Goal: Task Accomplishment & Management: Complete application form

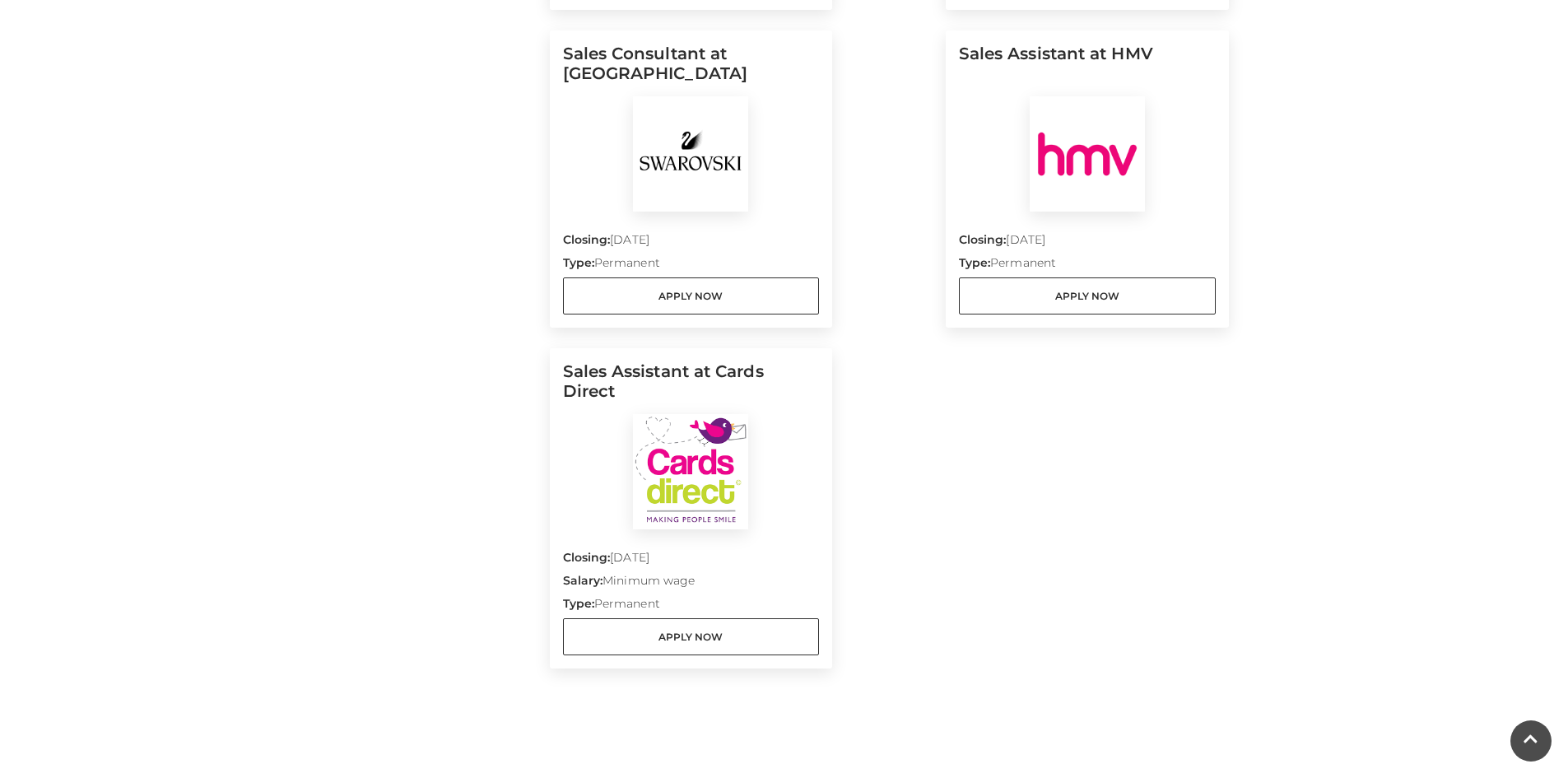
scroll to position [2057, 0]
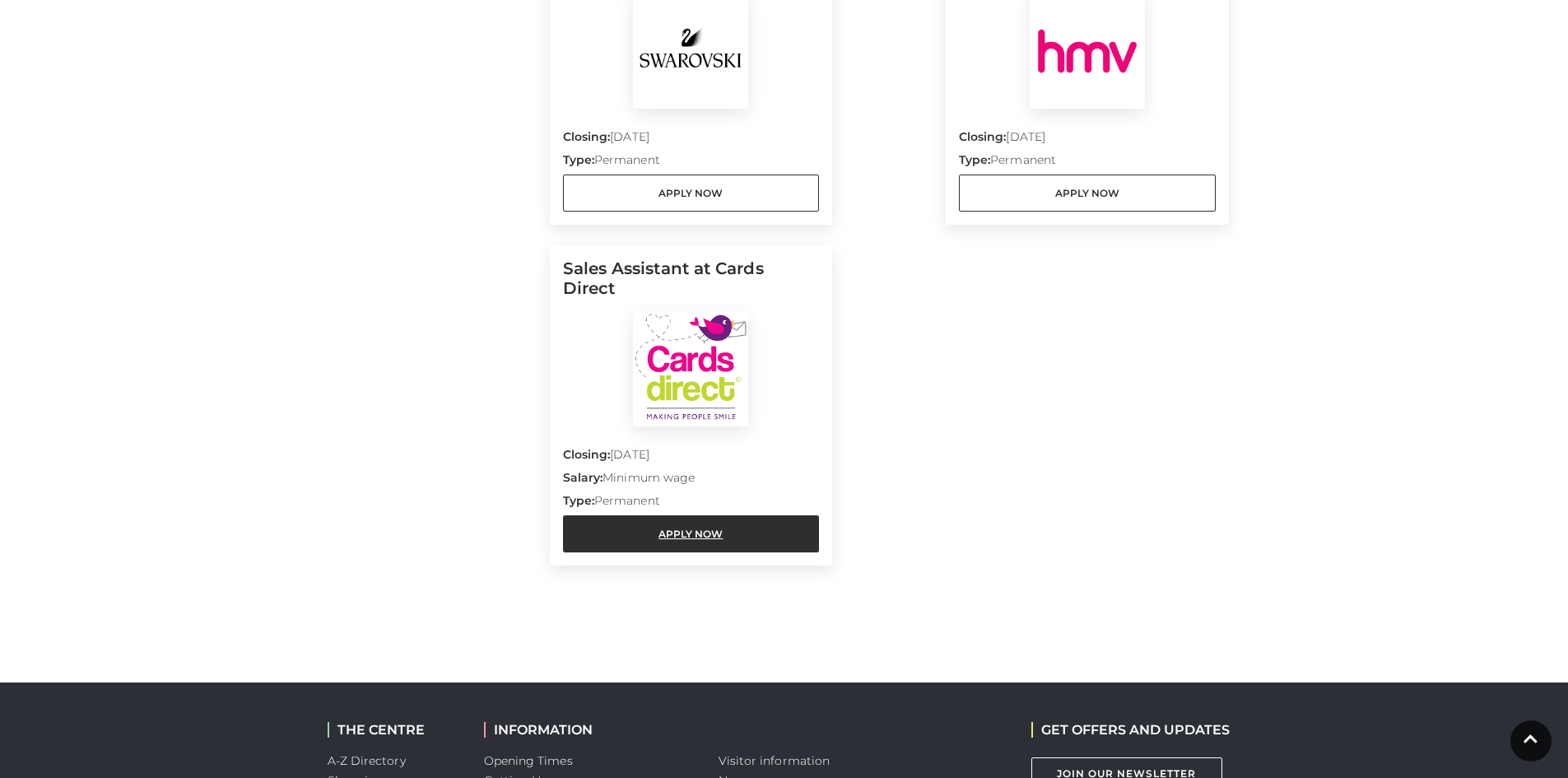
click at [729, 515] on link "Apply Now" at bounding box center [691, 533] width 257 height 37
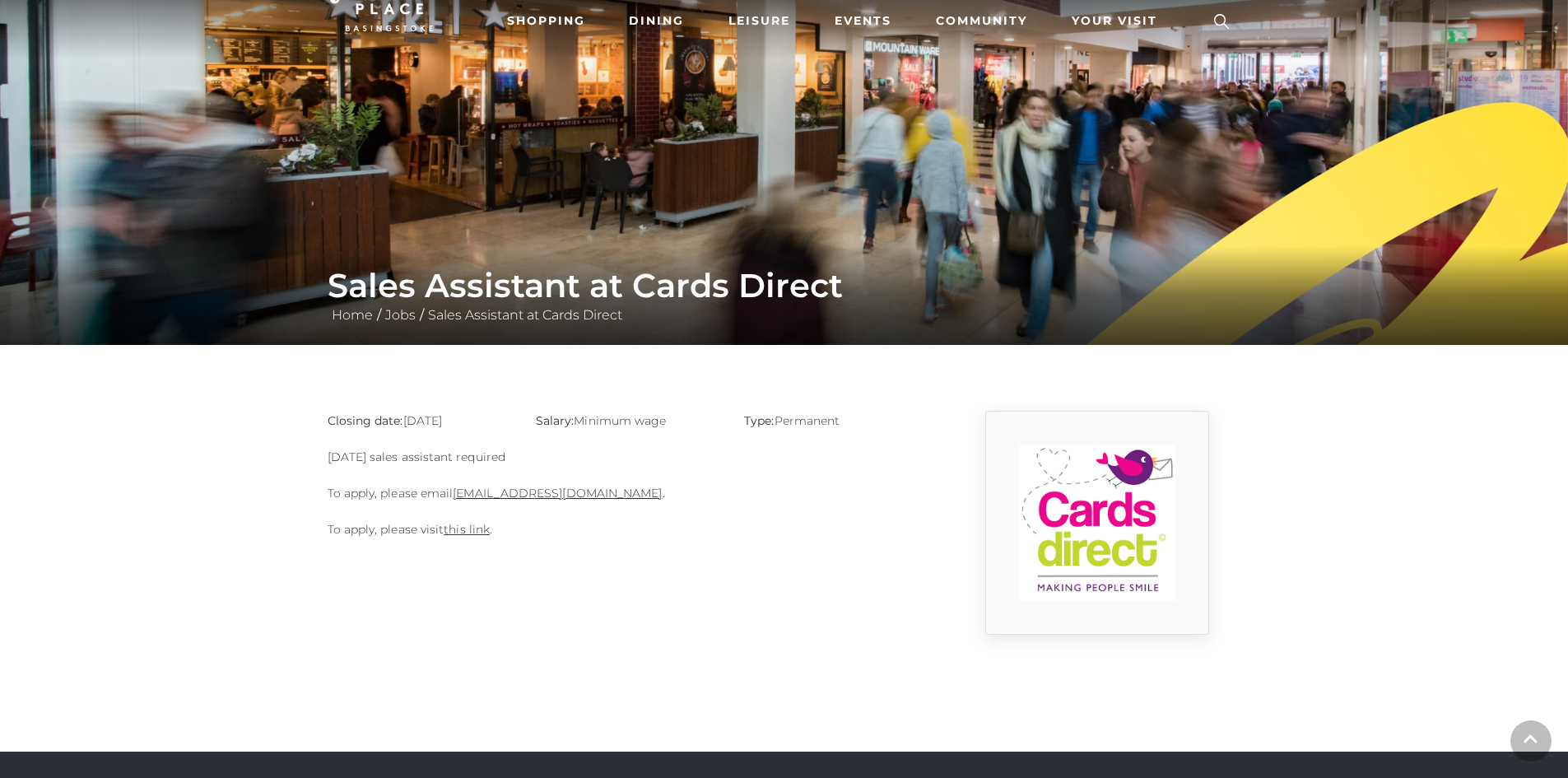
scroll to position [247, 0]
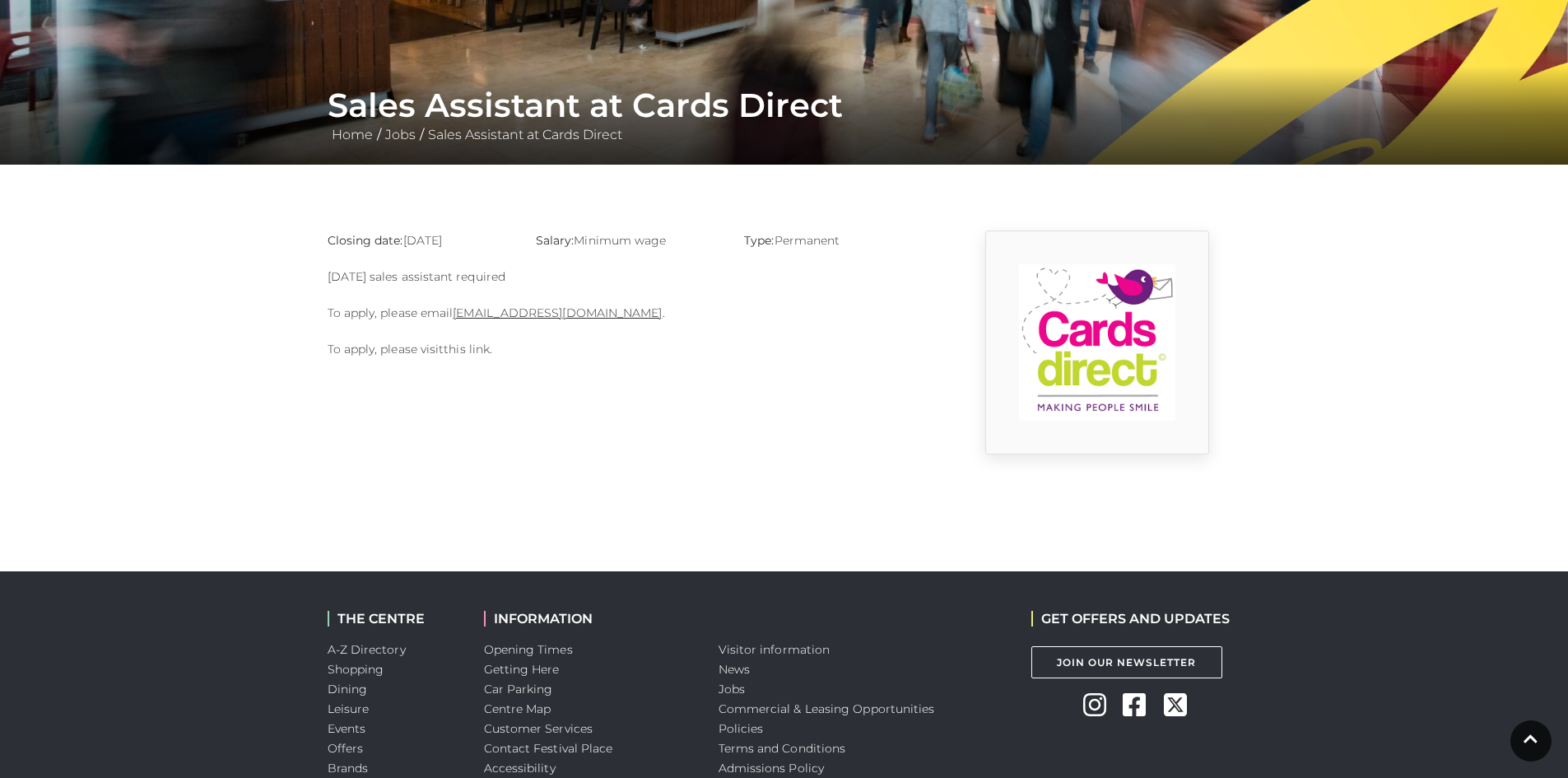
click at [468, 350] on link "this link" at bounding box center [467, 349] width 46 height 15
click at [537, 314] on link "basingstoke@cardsdirect.co.uk" at bounding box center [557, 312] width 209 height 15
click at [515, 411] on div "Closing date: 31-08-2025 Salary: Minimum wage Type: Permanent Sunday sales assi…" at bounding box center [628, 342] width 625 height 224
click at [1424, 208] on main "Sales Assistant at Cards Direct Home / Jobs / Sales Assistant at Cards Direct C…" at bounding box center [784, 104] width 1568 height 701
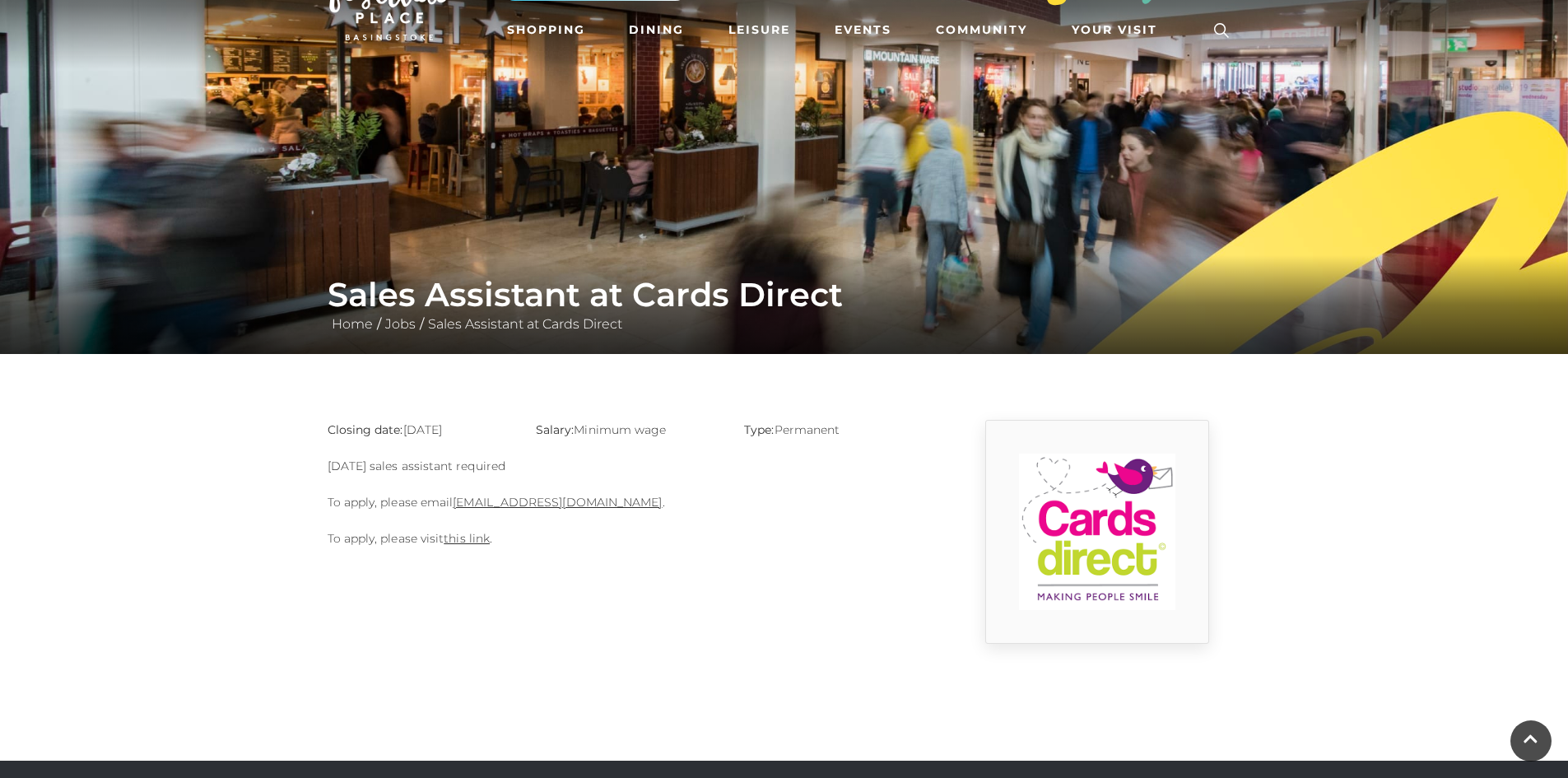
scroll to position [0, 0]
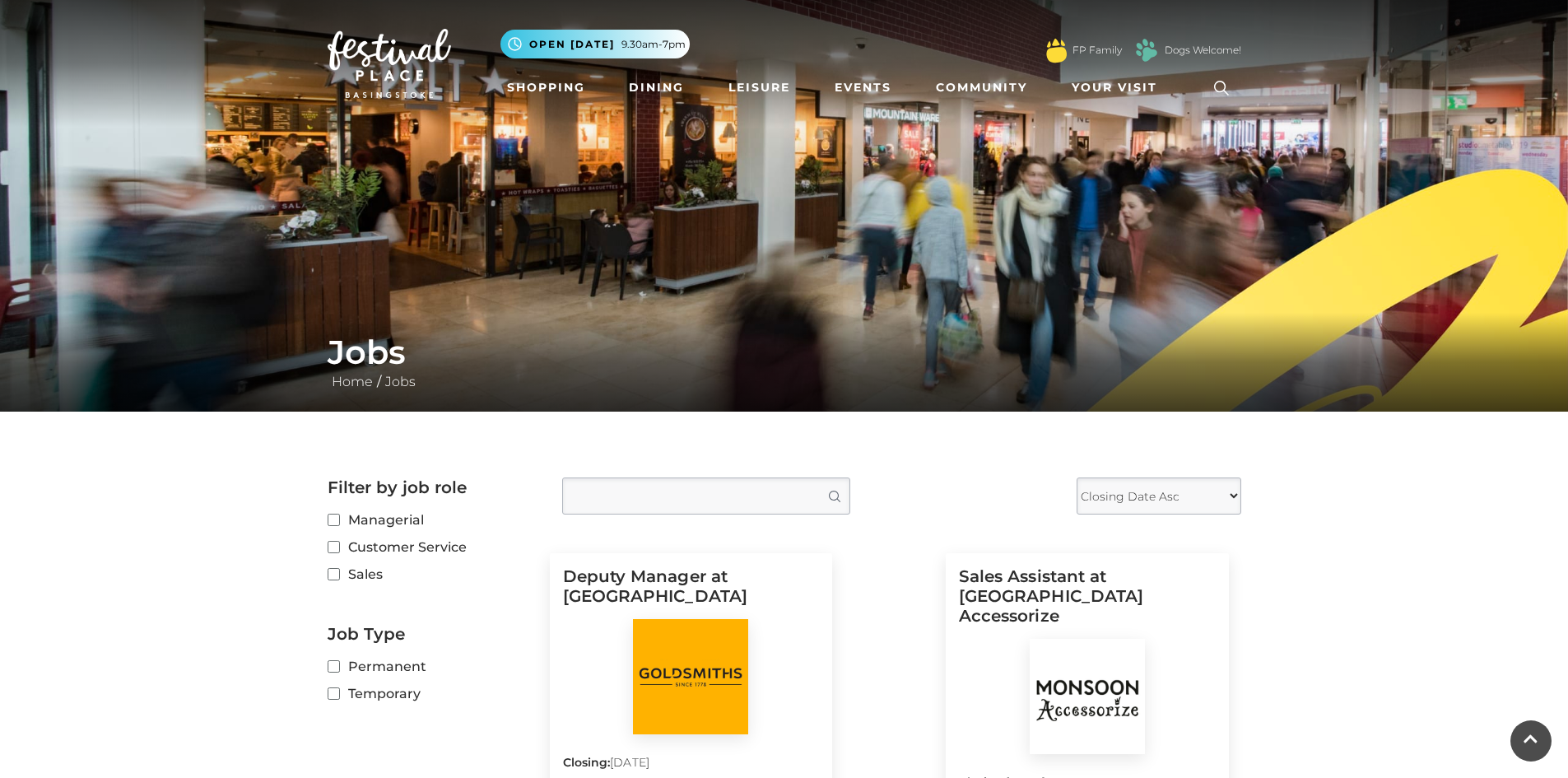
scroll to position [2057, 0]
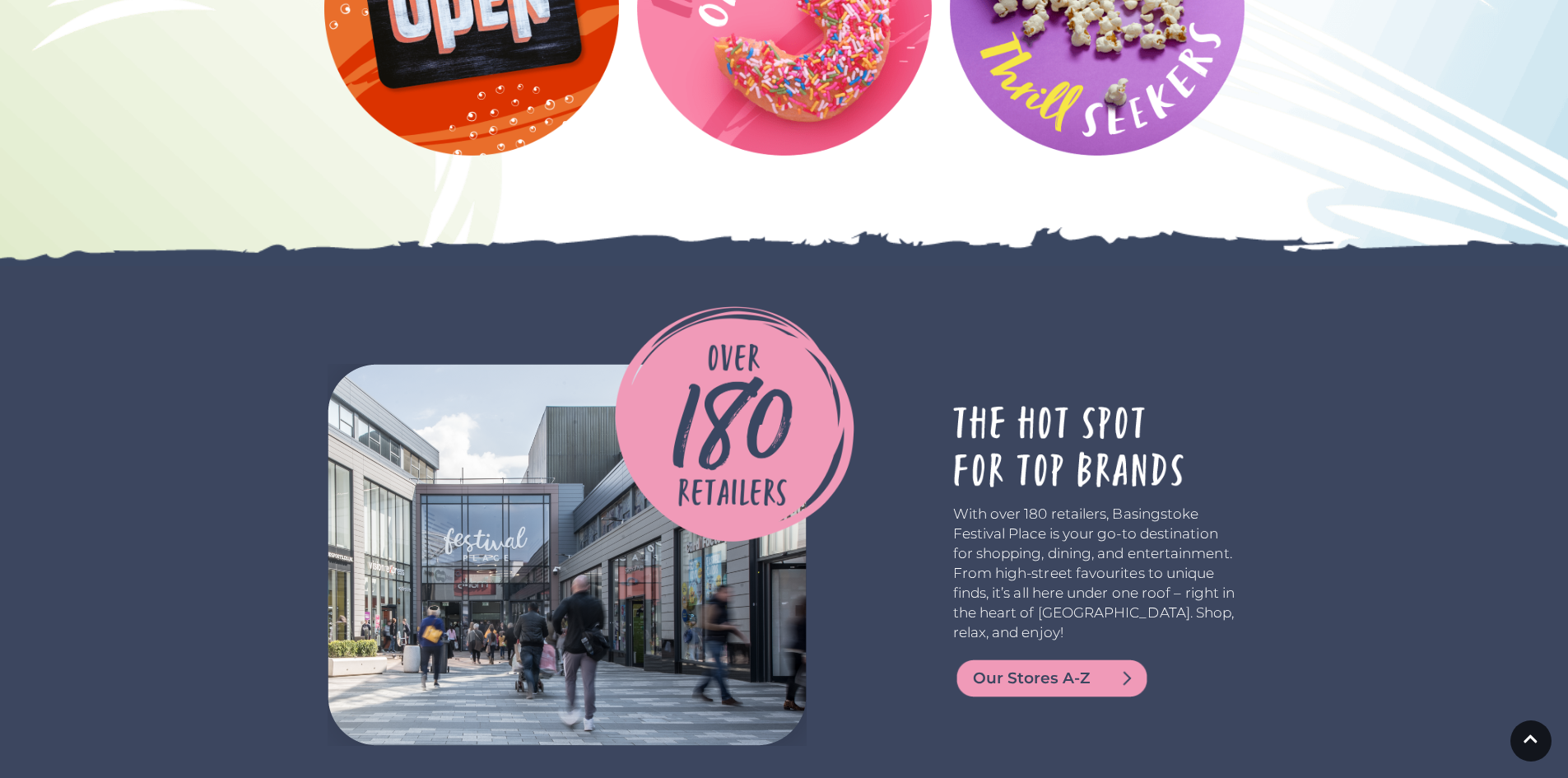
scroll to position [4032, 0]
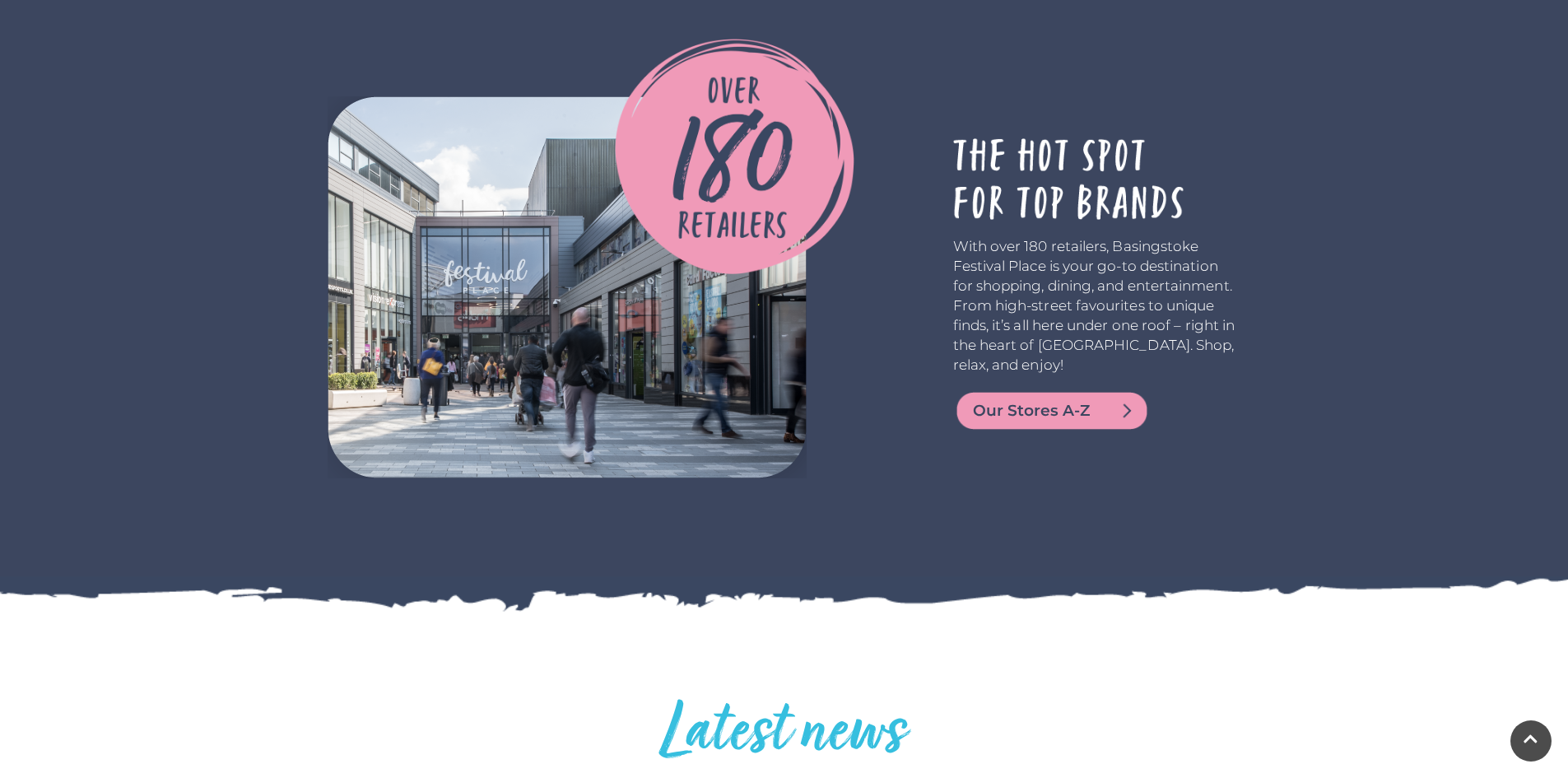
click at [1124, 430] on img at bounding box center [1051, 410] width 197 height 39
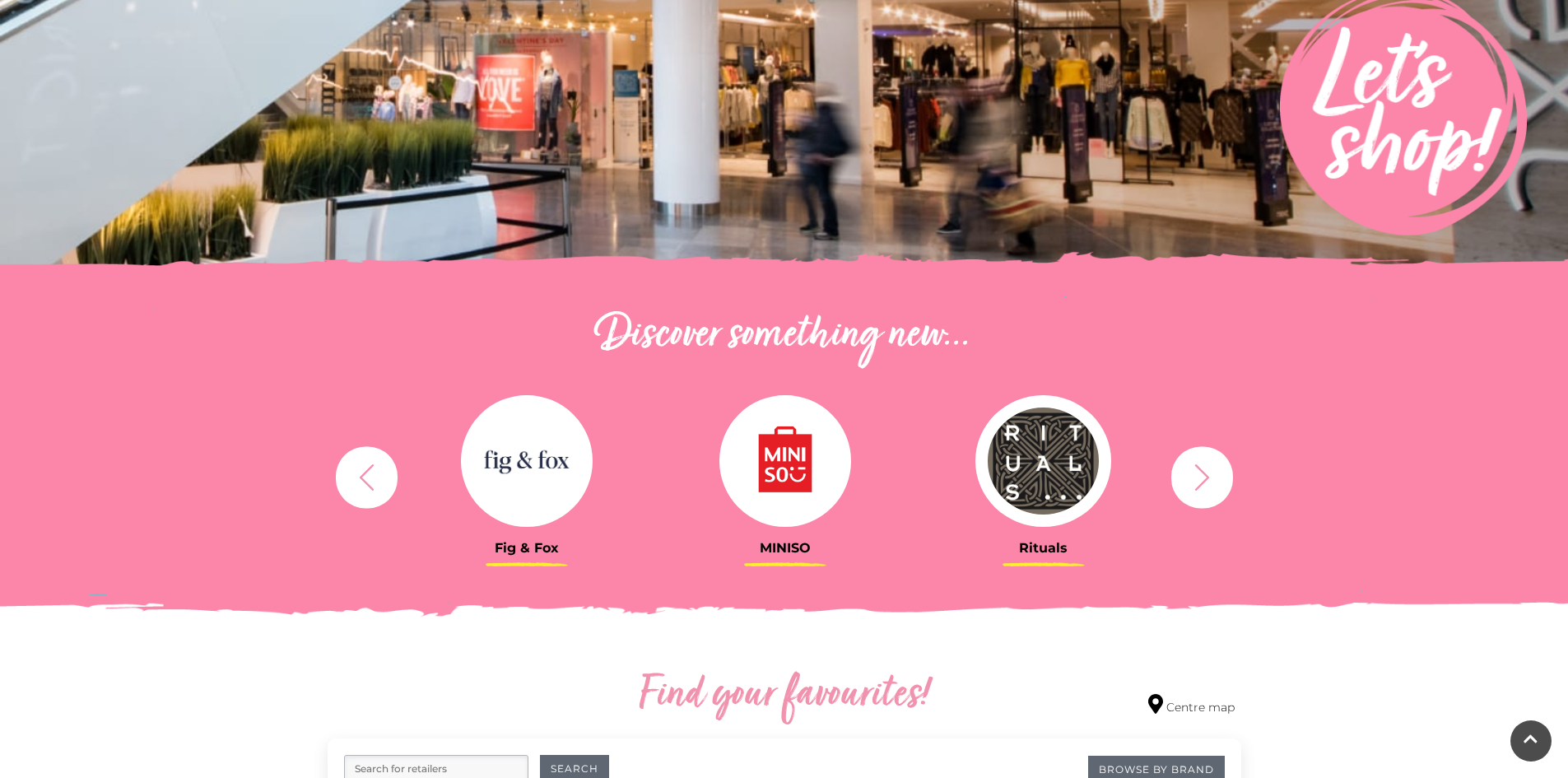
scroll to position [329, 0]
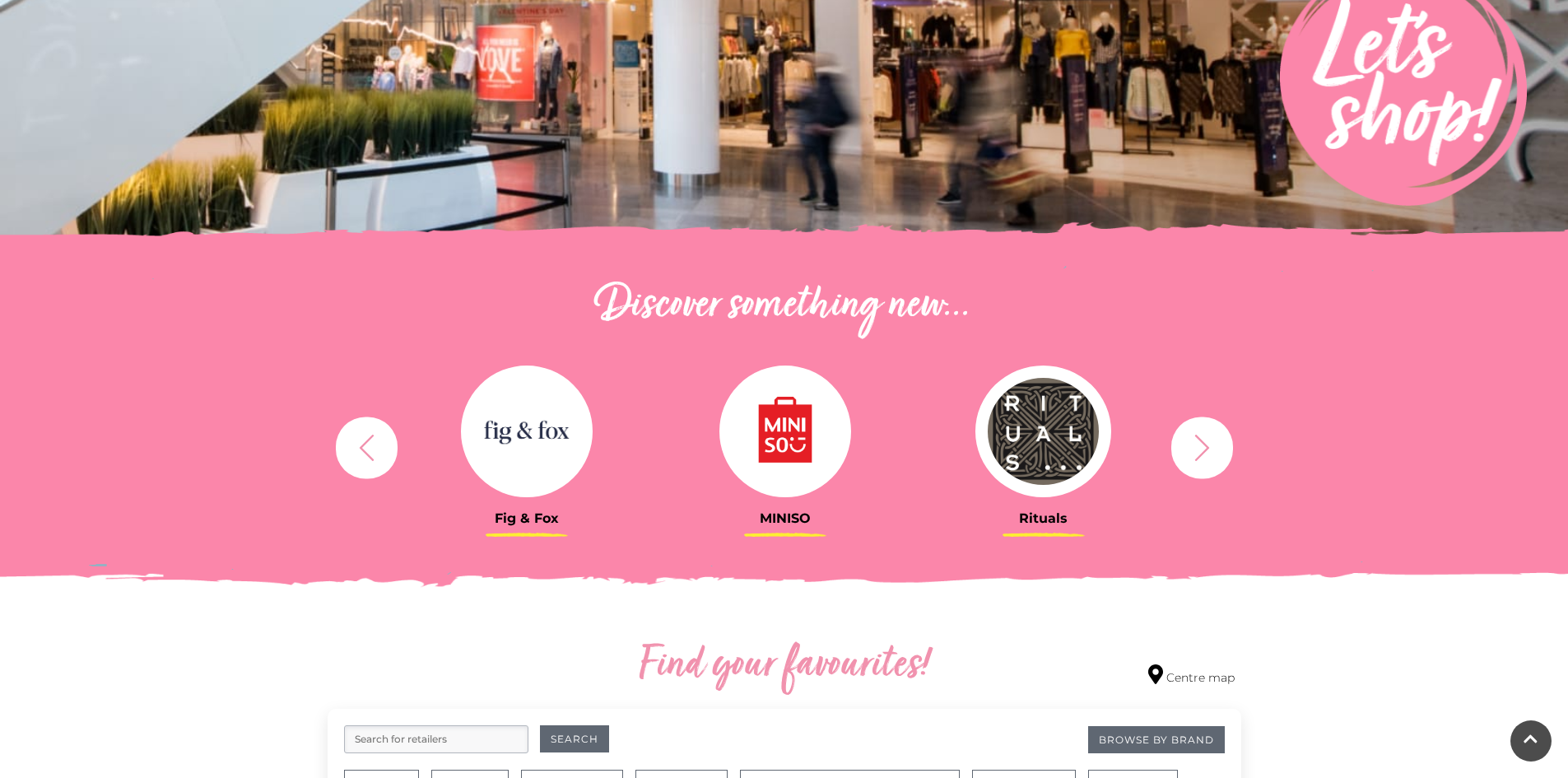
click at [350, 429] on button "button" at bounding box center [367, 447] width 62 height 62
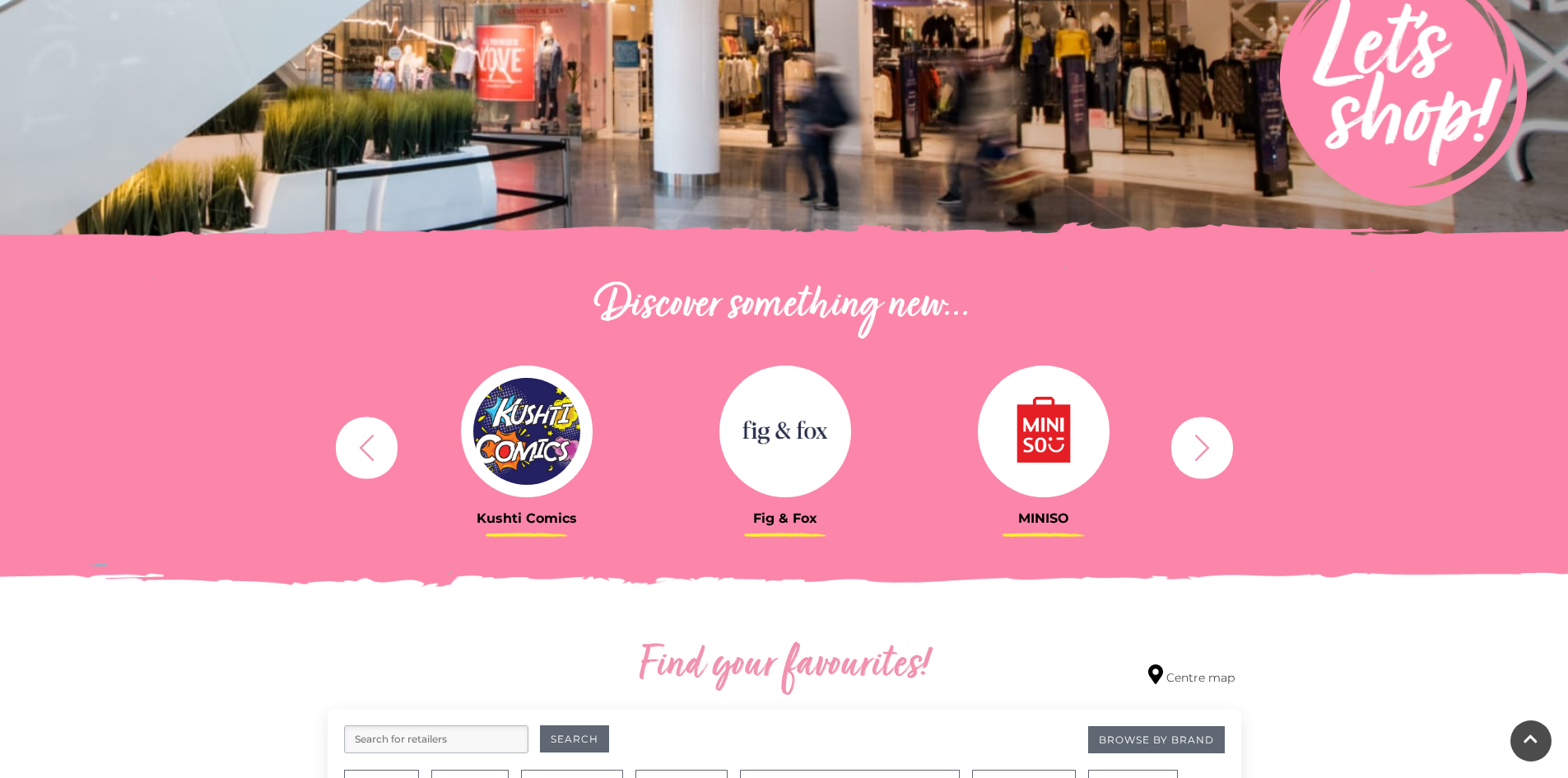
click at [362, 440] on icon "button" at bounding box center [367, 447] width 31 height 31
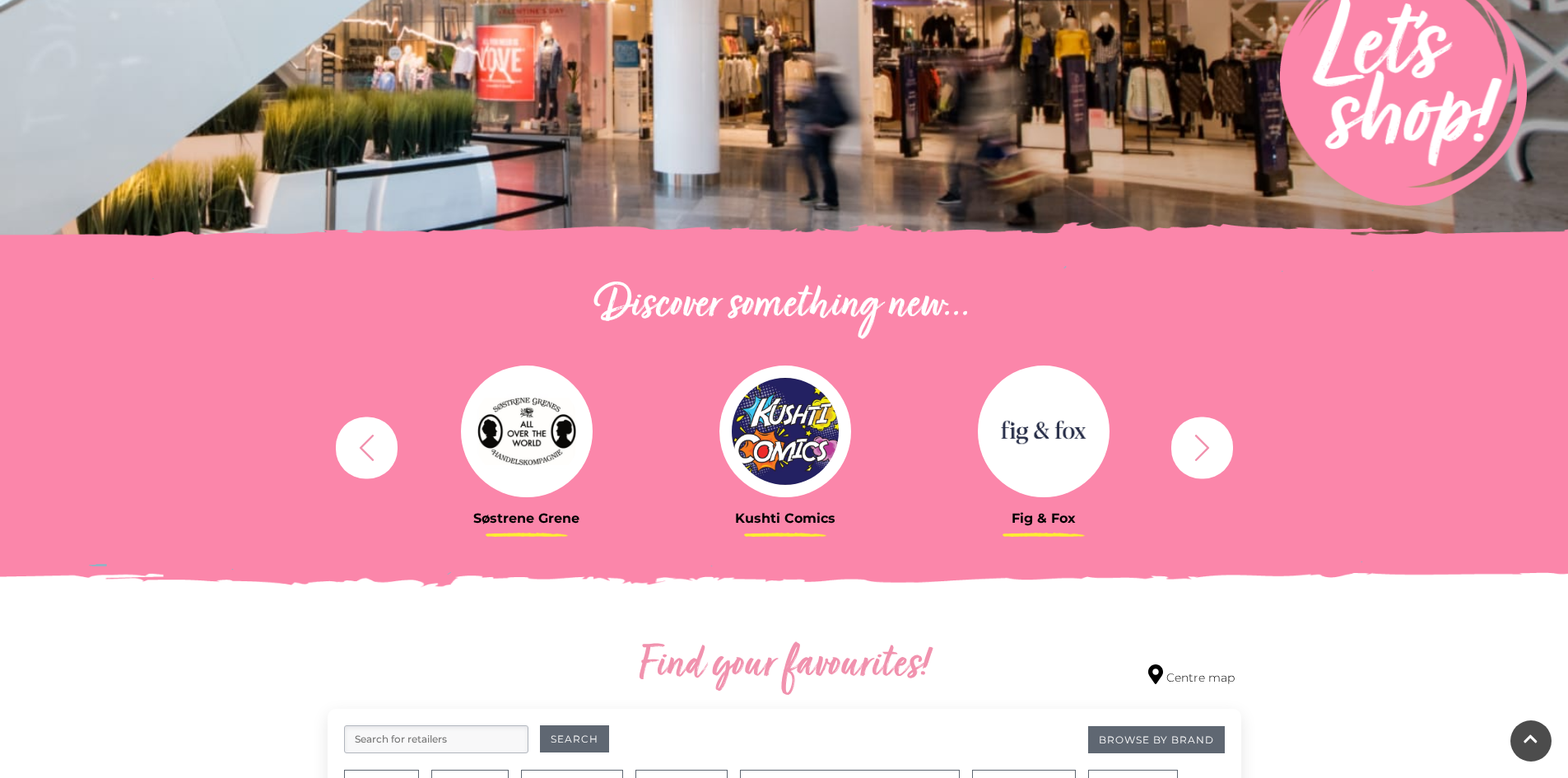
click at [362, 440] on icon "button" at bounding box center [367, 447] width 31 height 31
click at [361, 440] on icon "button" at bounding box center [367, 447] width 31 height 31
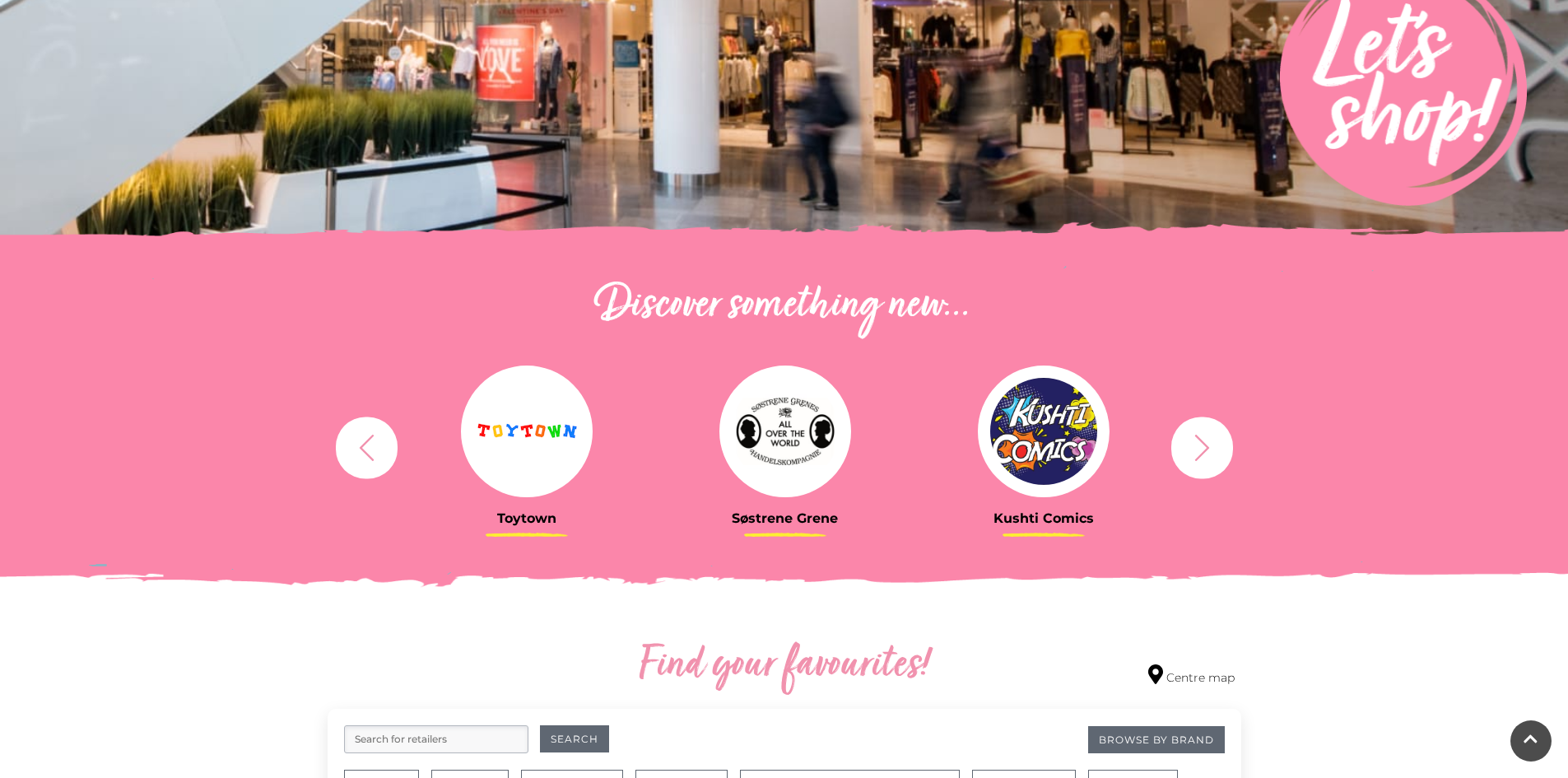
click at [361, 440] on icon "button" at bounding box center [367, 447] width 31 height 31
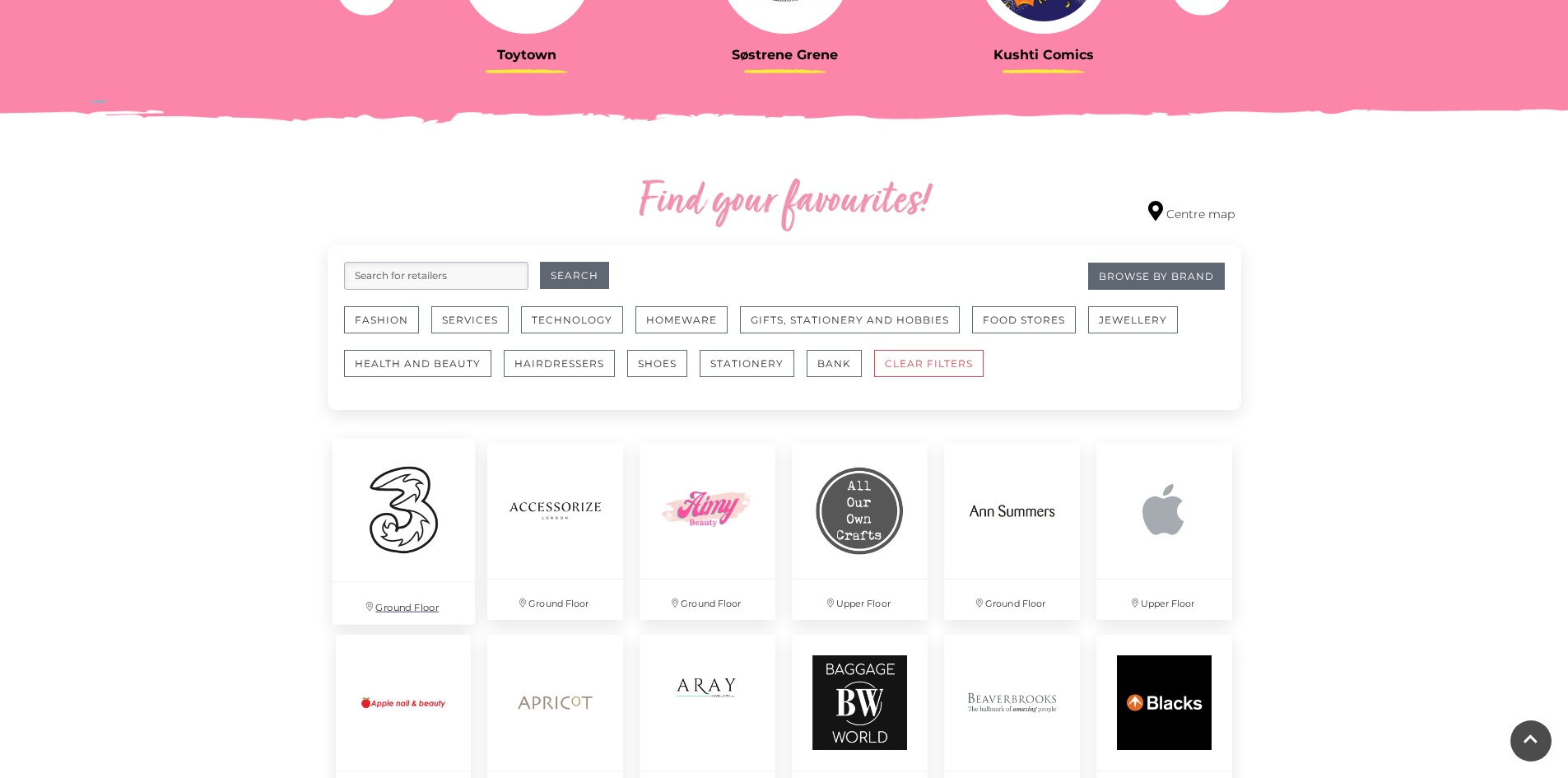
scroll to position [752, 0]
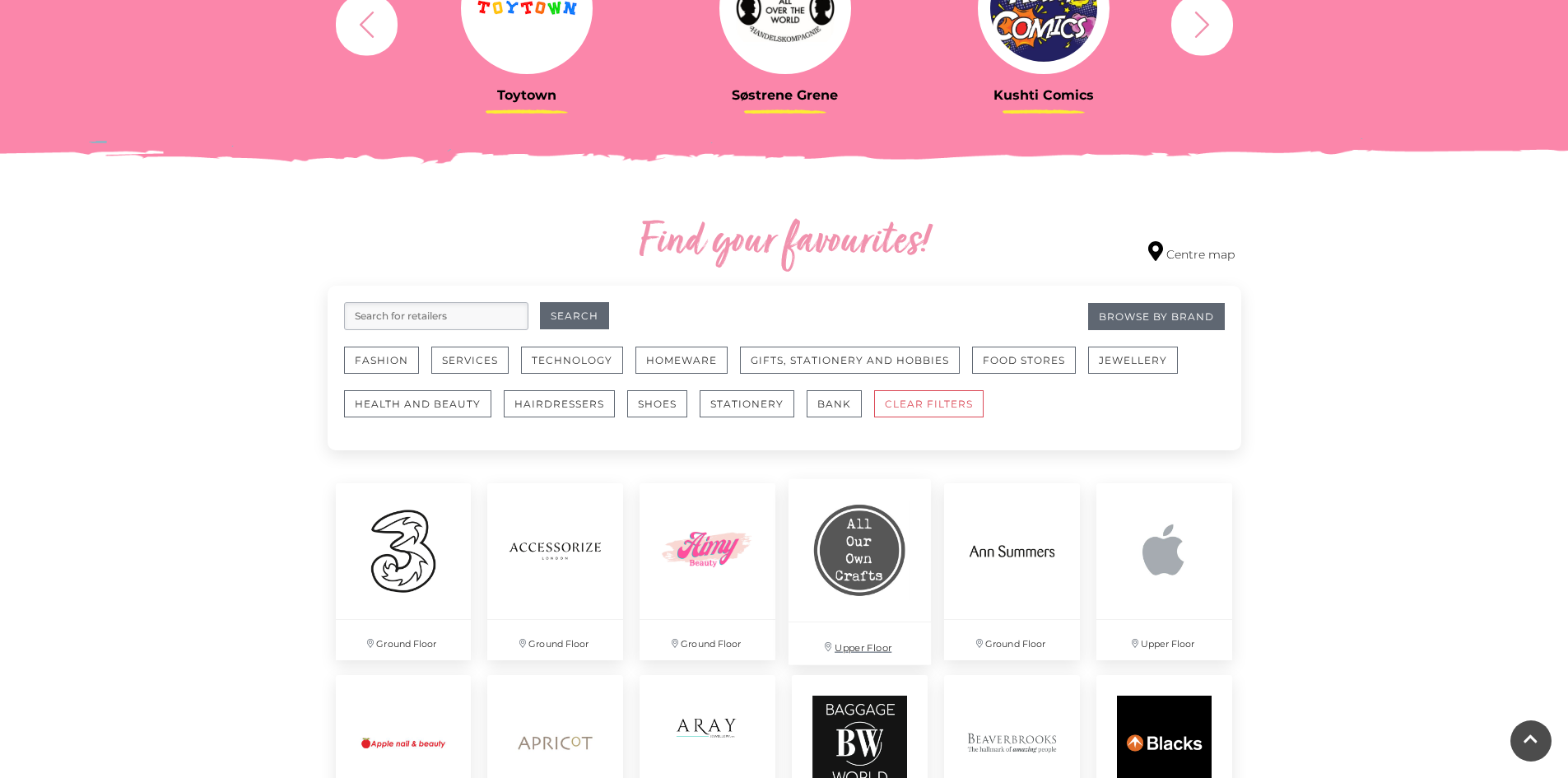
click at [866, 574] on img at bounding box center [859, 550] width 142 height 142
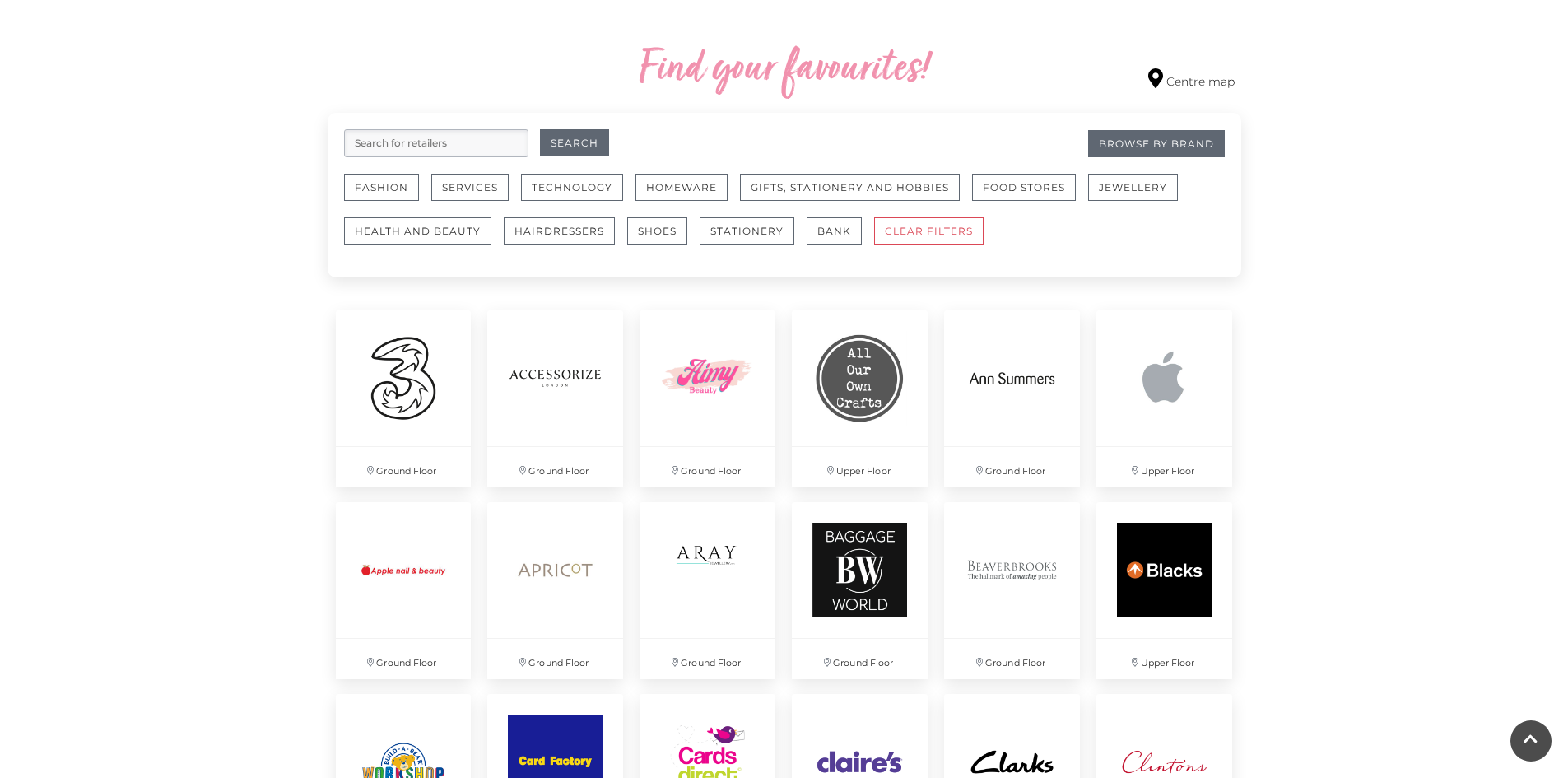
scroll to position [1164, 0]
